Goal: Information Seeking & Learning: Learn about a topic

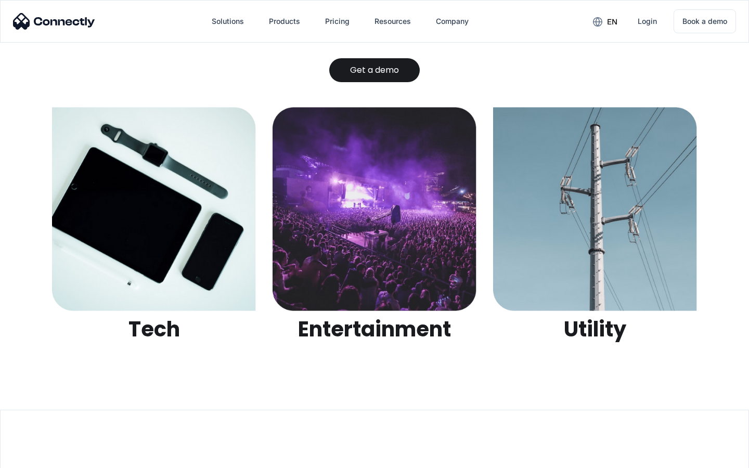
scroll to position [3283, 0]
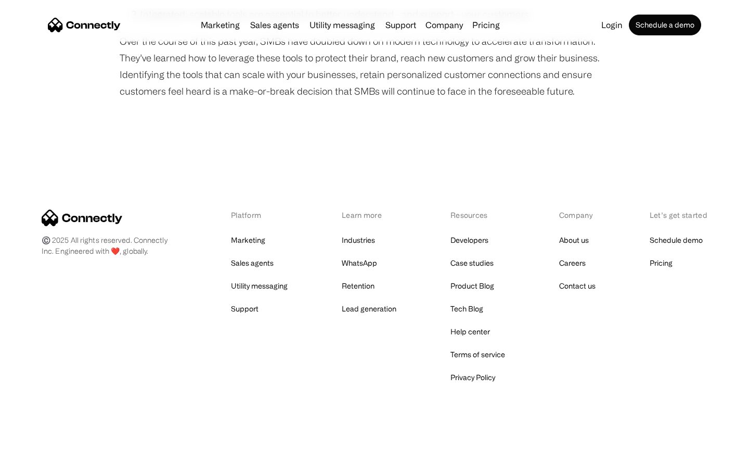
scroll to position [892, 0]
